Goal: Check status

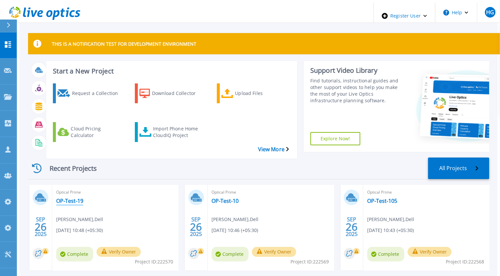
click at [58, 197] on link "OP-Test-19" at bounding box center [69, 200] width 27 height 7
